Goal: Task Accomplishment & Management: Manage account settings

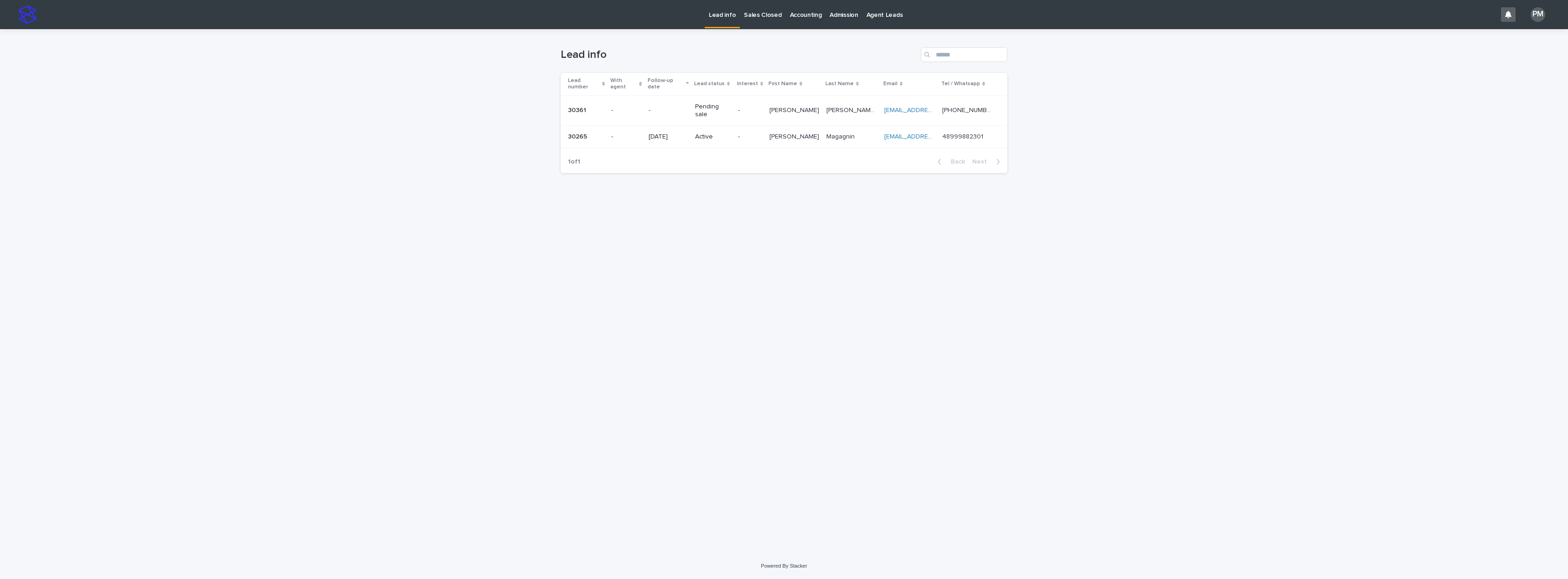
click at [1537, 15] on div "PM" at bounding box center [1538, 15] width 15 height 15
click at [1541, 20] on div "PM" at bounding box center [1538, 15] width 15 height 15
click at [1511, 39] on p "Log Out" at bounding box center [1529, 38] width 57 height 15
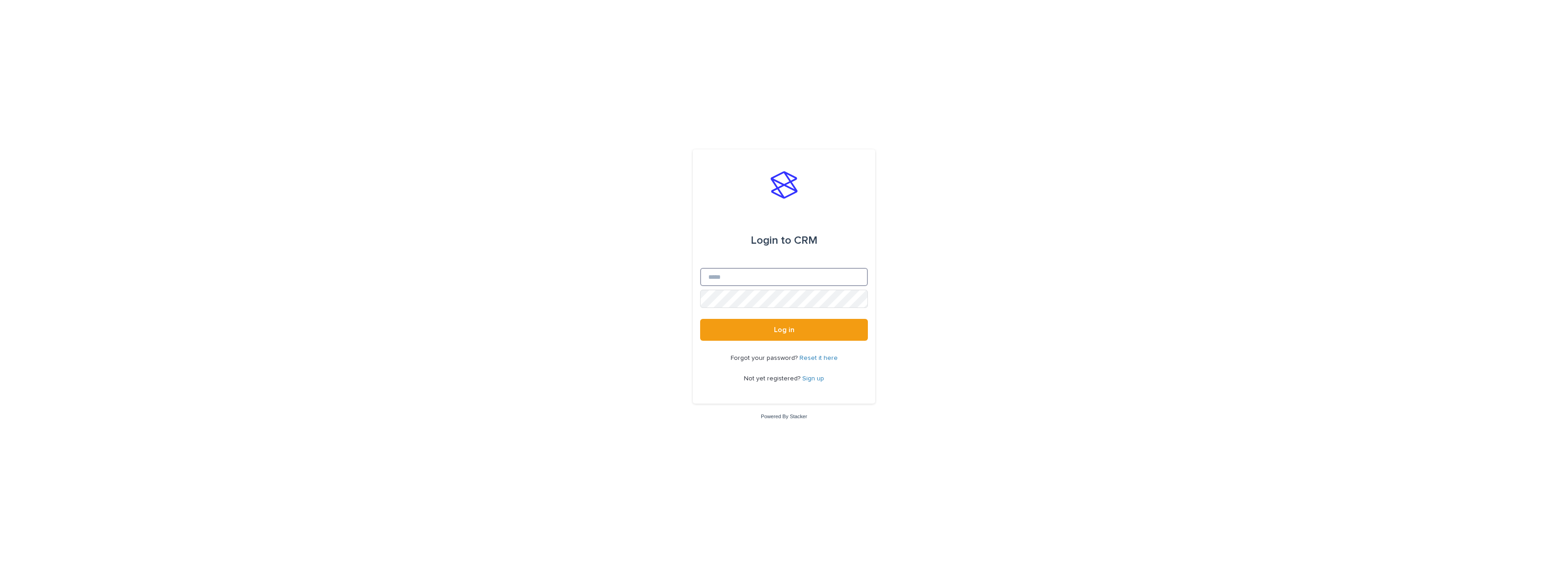
click at [729, 275] on input "Email" at bounding box center [784, 277] width 168 height 18
type input "**********"
click at [763, 332] on button "Log in" at bounding box center [784, 330] width 168 height 22
